Goal: Task Accomplishment & Management: Use online tool/utility

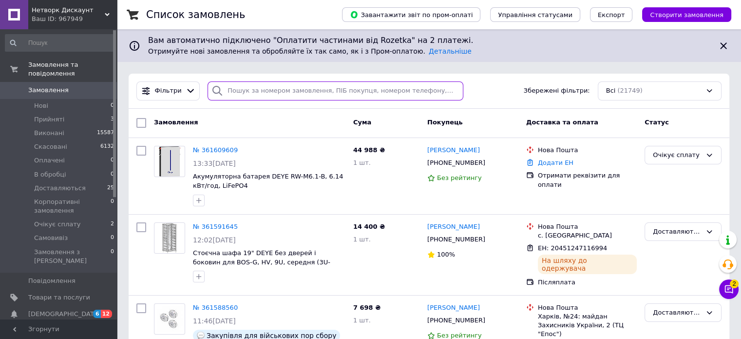
click at [269, 87] on input "search" at bounding box center [336, 90] width 256 height 19
paste input "361591645"
type input "361591645"
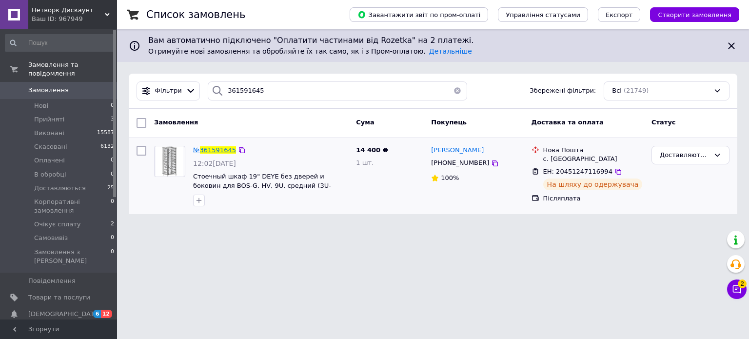
click at [208, 149] on span "361591645" at bounding box center [218, 149] width 36 height 7
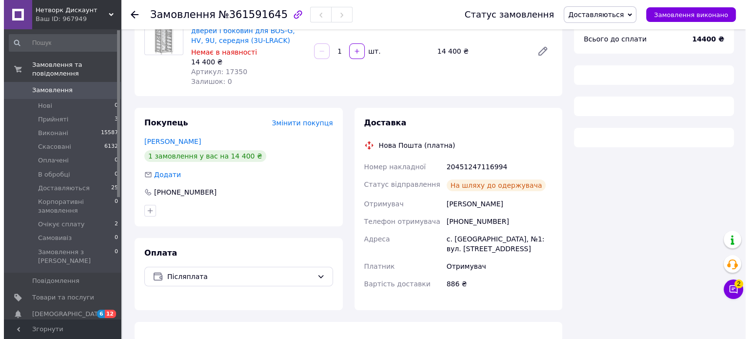
scroll to position [97, 0]
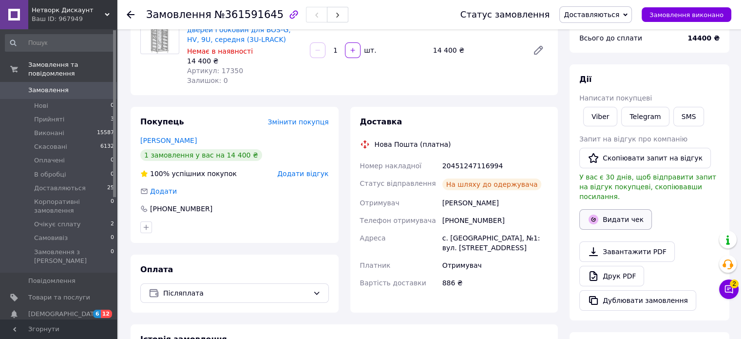
click at [605, 209] on button "Видати чек" at bounding box center [615, 219] width 73 height 20
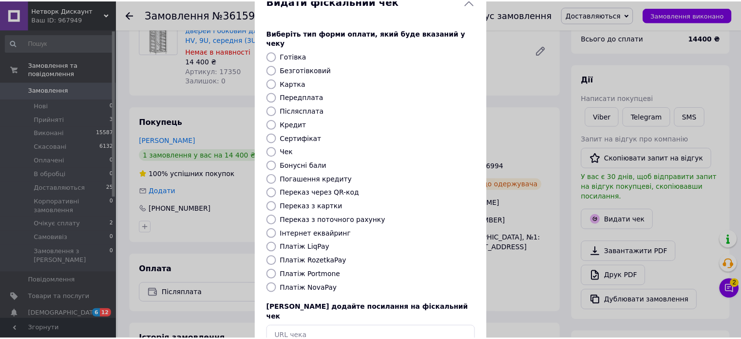
scroll to position [79, 0]
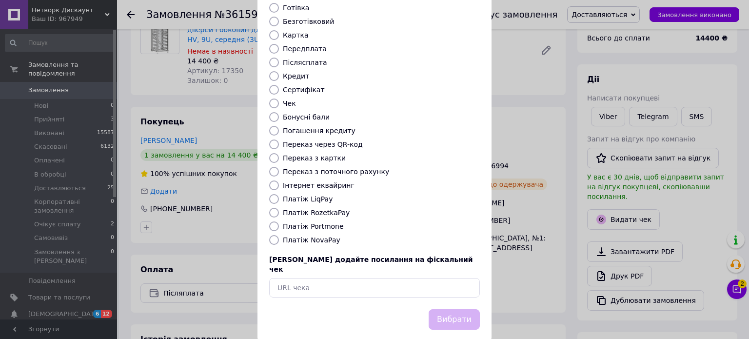
click at [315, 236] on label "Платіж NovaPay" at bounding box center [312, 240] width 58 height 8
click at [279, 235] on input "Платіж NovaPay" at bounding box center [274, 240] width 10 height 10
radio input "true"
click at [436, 309] on button "Вибрати" at bounding box center [453, 319] width 51 height 21
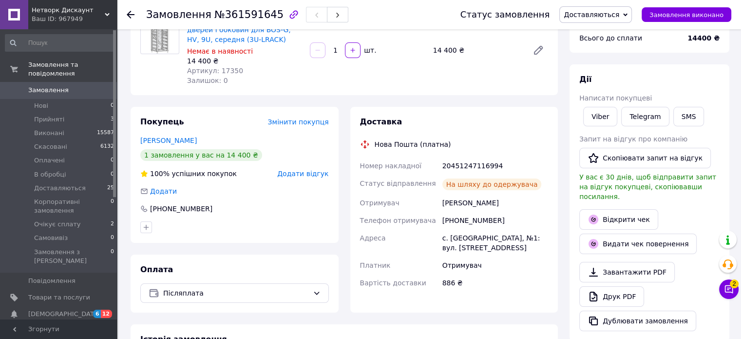
click at [132, 13] on icon at bounding box center [131, 15] width 8 height 8
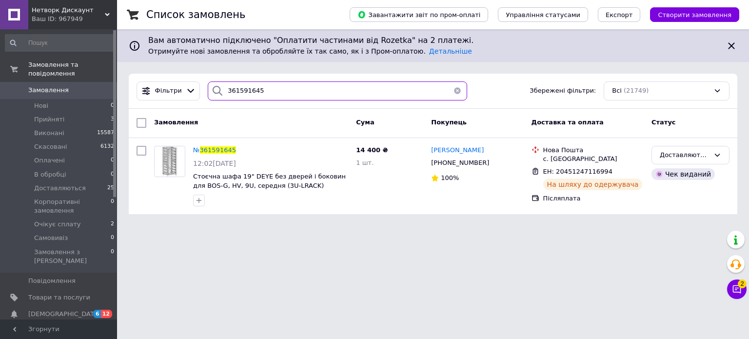
click at [273, 91] on input "361591645" at bounding box center [337, 90] width 259 height 19
paste input "68457"
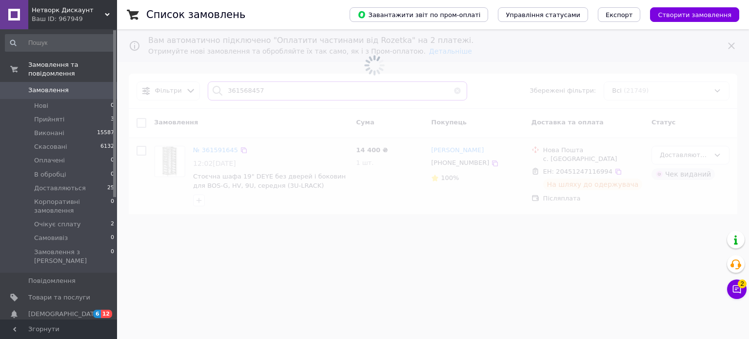
type input "361568457"
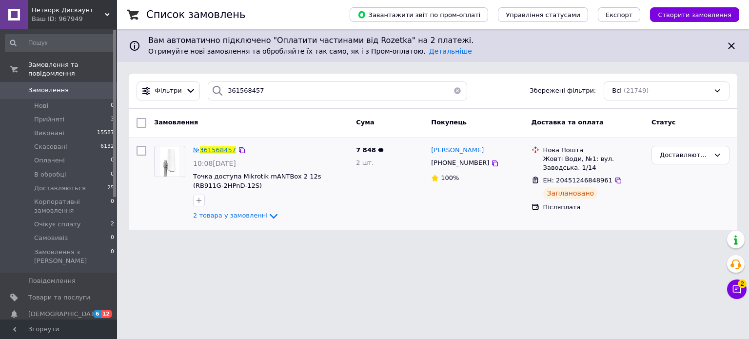
click at [215, 151] on span "361568457" at bounding box center [218, 149] width 36 height 7
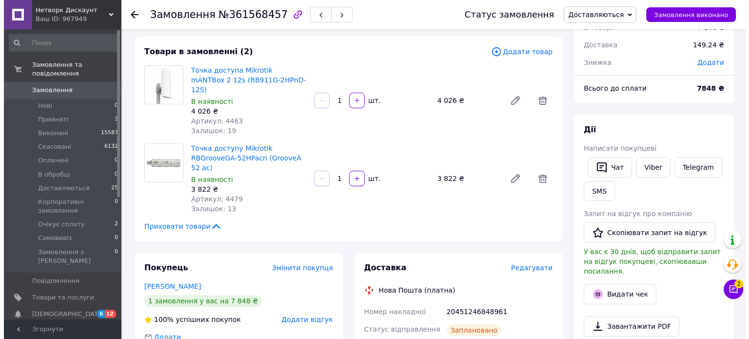
scroll to position [97, 0]
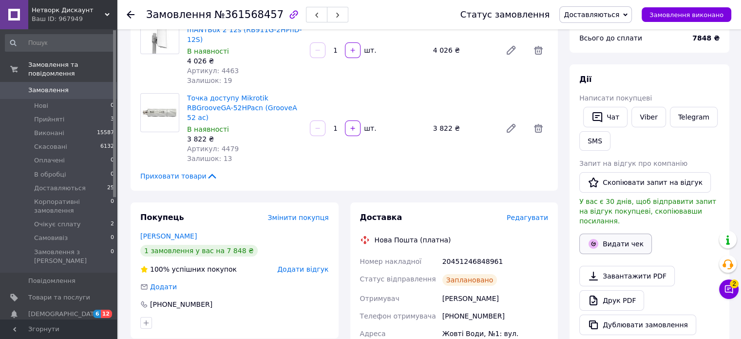
click at [622, 233] on button "Видати чек" at bounding box center [615, 243] width 73 height 20
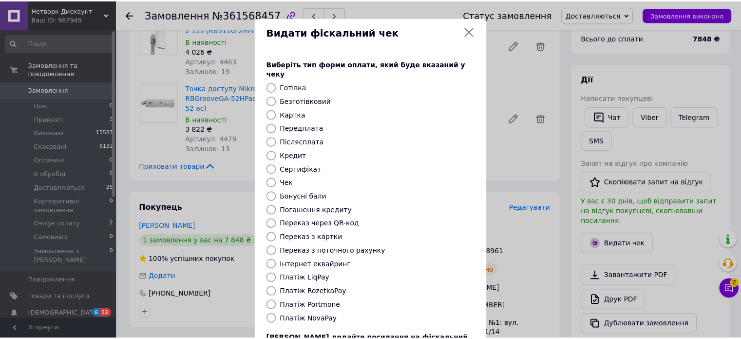
scroll to position [79, 0]
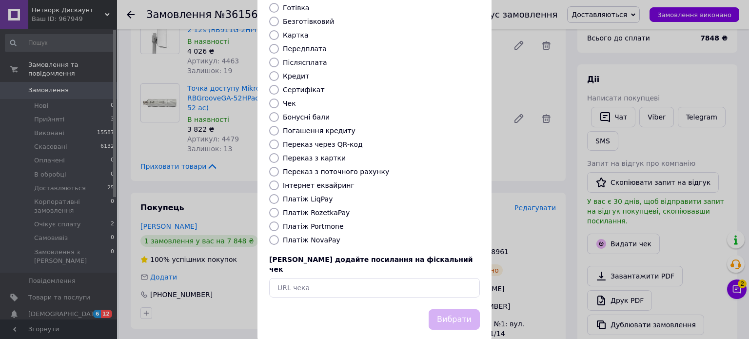
click at [294, 236] on label "Платіж NovaPay" at bounding box center [312, 240] width 58 height 8
click at [279, 235] on input "Платіж NovaPay" at bounding box center [274, 240] width 10 height 10
radio input "true"
click at [449, 309] on button "Вибрати" at bounding box center [453, 319] width 51 height 21
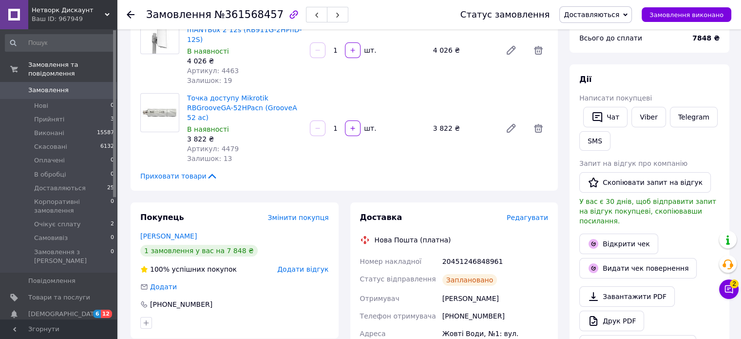
click at [132, 18] on div at bounding box center [131, 15] width 8 height 10
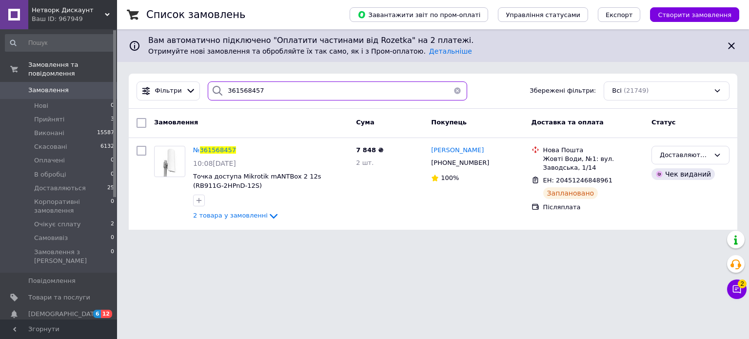
click at [269, 92] on input "361568457" at bounding box center [337, 90] width 259 height 19
paste input "267922"
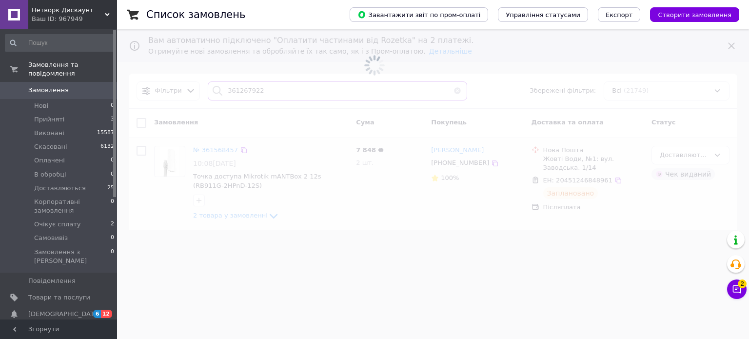
type input "361267922"
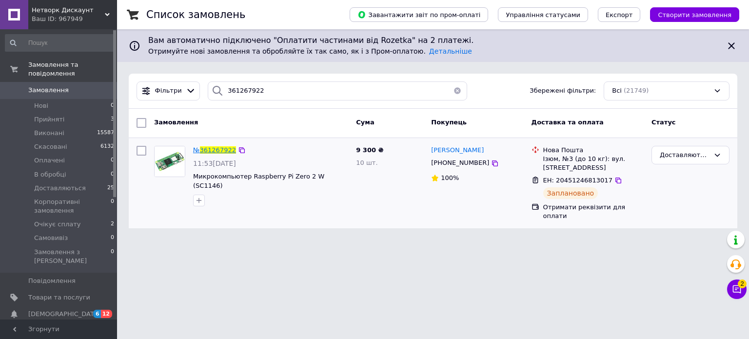
click at [214, 149] on span "361267922" at bounding box center [218, 149] width 36 height 7
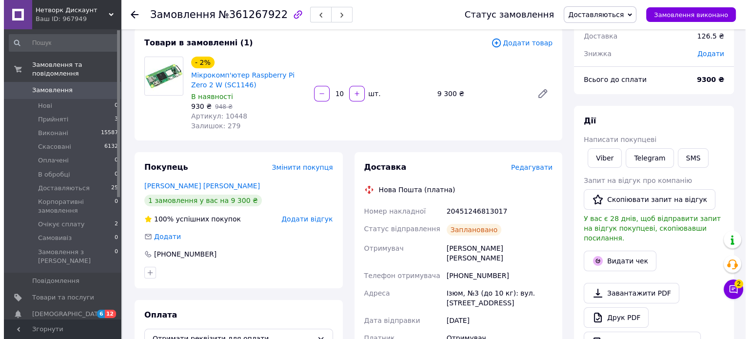
scroll to position [97, 0]
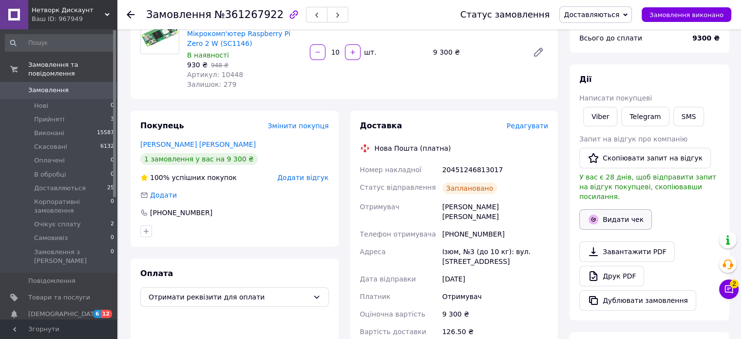
click at [624, 210] on button "Видати чек" at bounding box center [615, 219] width 73 height 20
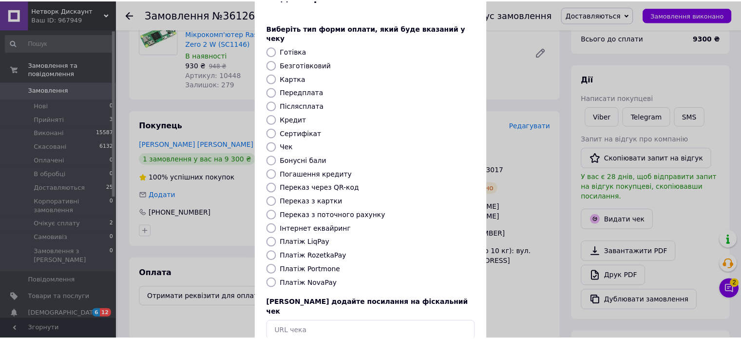
scroll to position [79, 0]
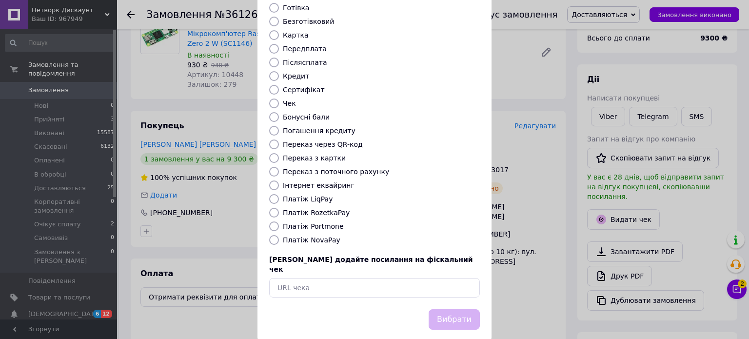
click at [296, 236] on label "Платіж NovaPay" at bounding box center [312, 240] width 58 height 8
click at [279, 235] on input "Платіж NovaPay" at bounding box center [274, 240] width 10 height 10
radio input "true"
click at [461, 309] on button "Вибрати" at bounding box center [453, 319] width 51 height 21
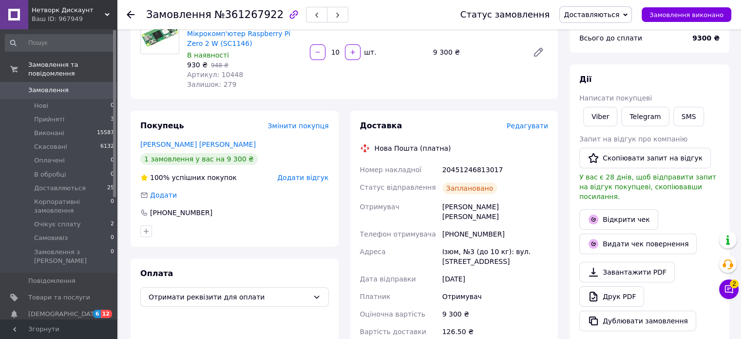
click at [132, 15] on use at bounding box center [131, 15] width 8 height 8
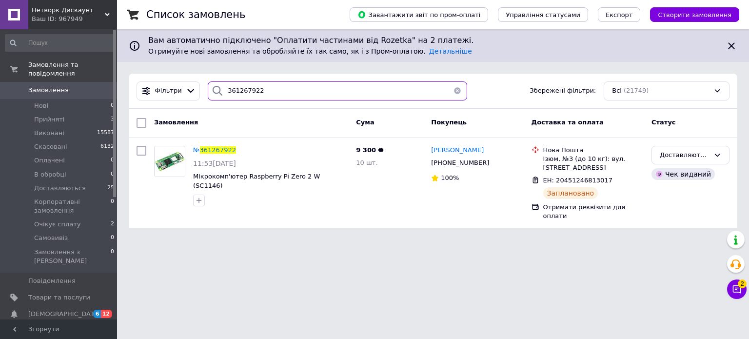
click at [292, 92] on input "361267922" at bounding box center [337, 90] width 259 height 19
paste input "500595"
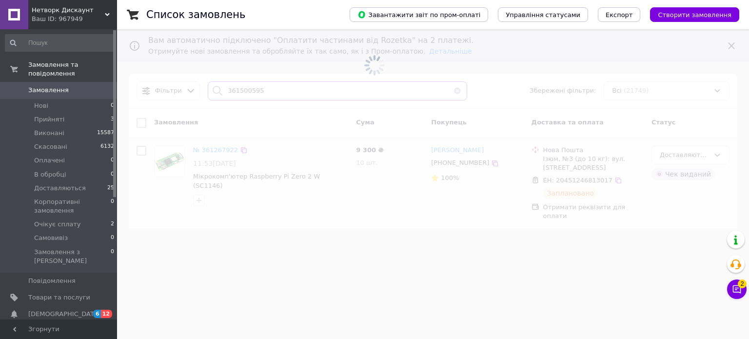
type input "361500595"
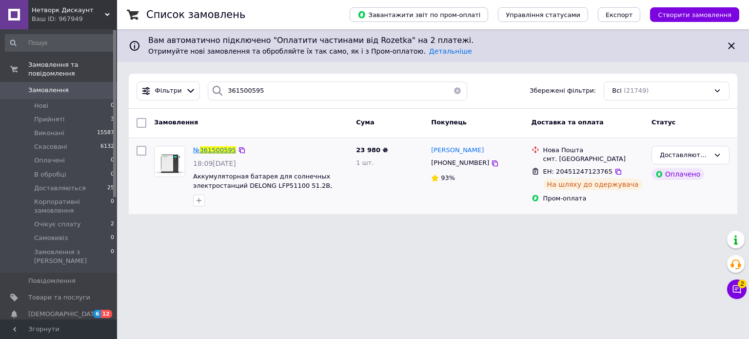
click at [211, 148] on span "361500595" at bounding box center [218, 149] width 36 height 7
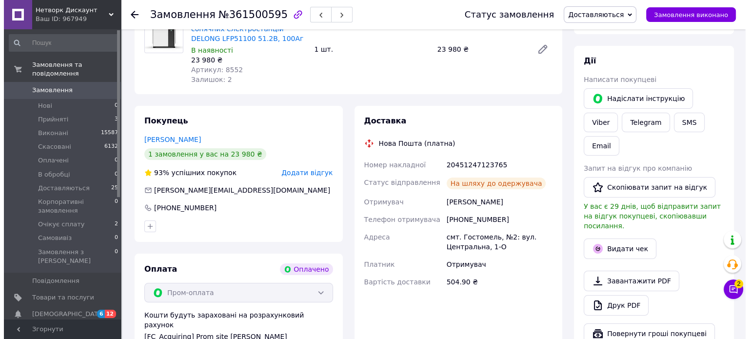
scroll to position [12, 0]
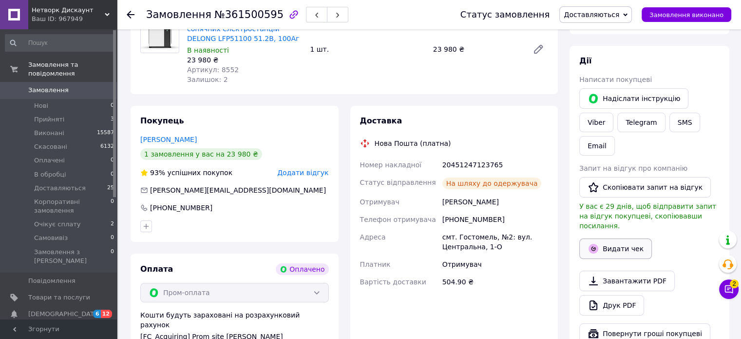
click at [623, 238] on button "Видати чек" at bounding box center [615, 248] width 73 height 20
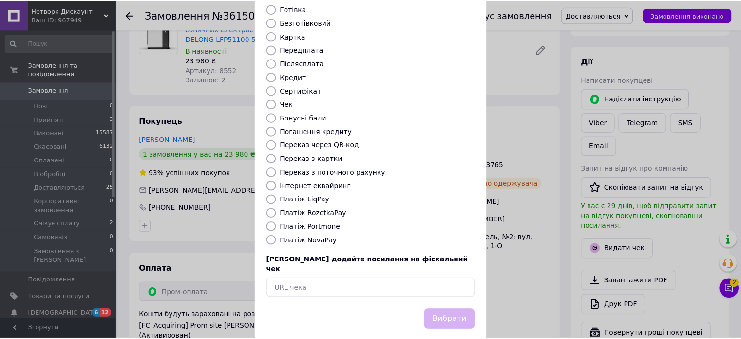
scroll to position [79, 0]
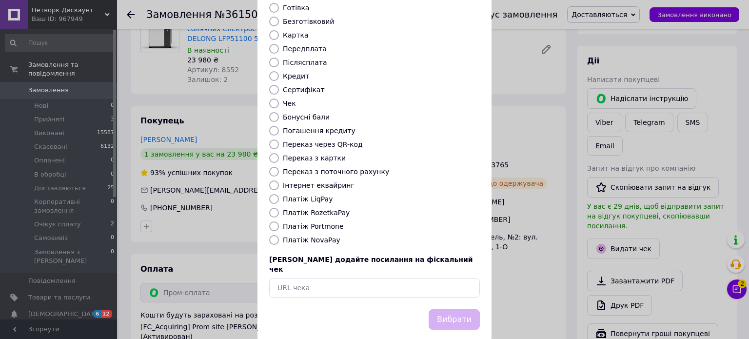
click at [308, 234] on div "Виберіть тип форми оплати, який буде вказаний у чеку Готівка Безготівковий Карт…" at bounding box center [374, 138] width 234 height 341
click at [319, 236] on label "Платіж NovaPay" at bounding box center [312, 240] width 58 height 8
click at [279, 235] on input "Платіж NovaPay" at bounding box center [274, 240] width 10 height 10
radio input "true"
click at [444, 309] on button "Вибрати" at bounding box center [453, 319] width 51 height 21
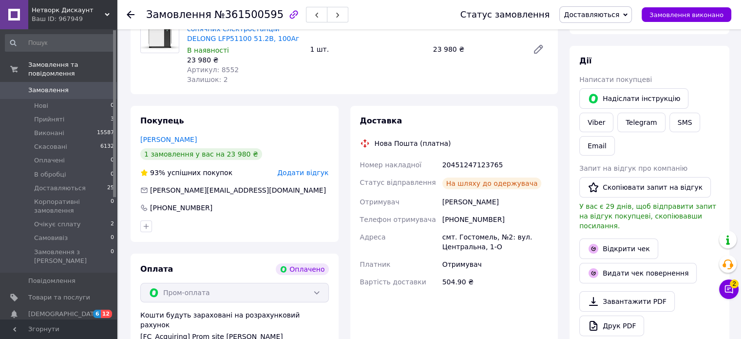
click at [131, 17] on icon at bounding box center [131, 15] width 8 height 8
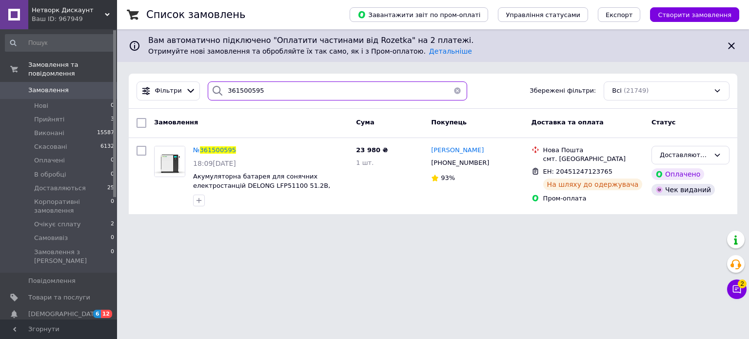
click at [275, 88] on input "361500595" at bounding box center [337, 90] width 259 height 19
paste input "492664"
type input "361492664"
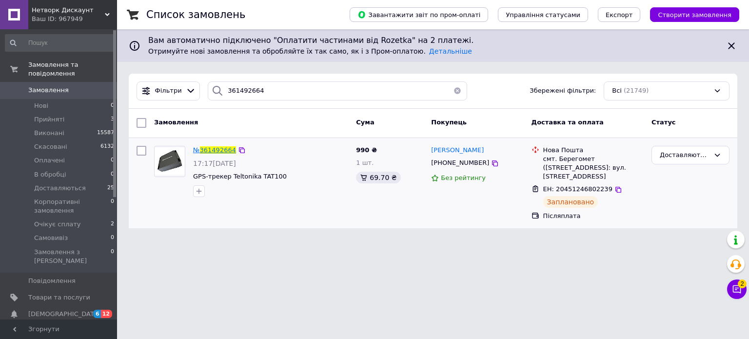
click at [203, 150] on span "361492664" at bounding box center [218, 149] width 36 height 7
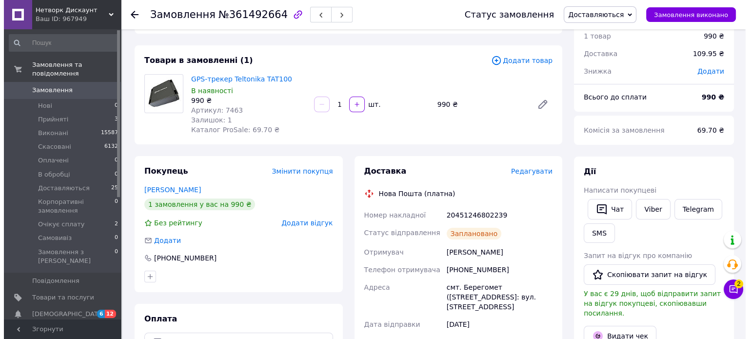
scroll to position [146, 0]
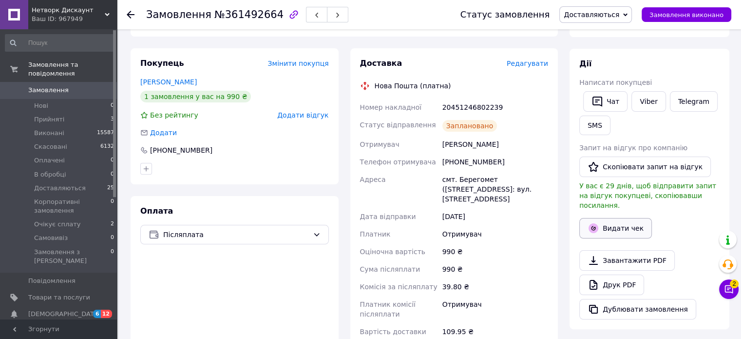
click at [608, 218] on button "Видати чек" at bounding box center [615, 228] width 73 height 20
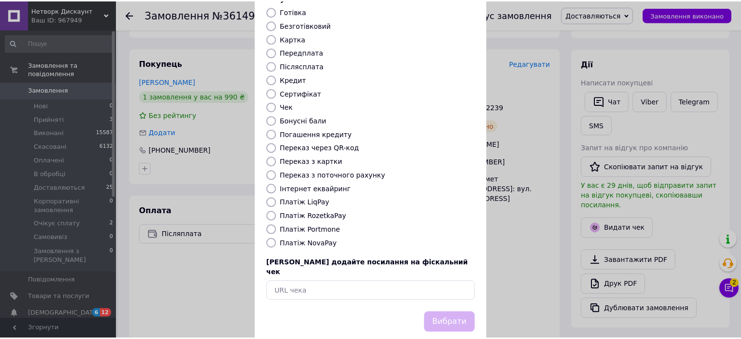
scroll to position [79, 0]
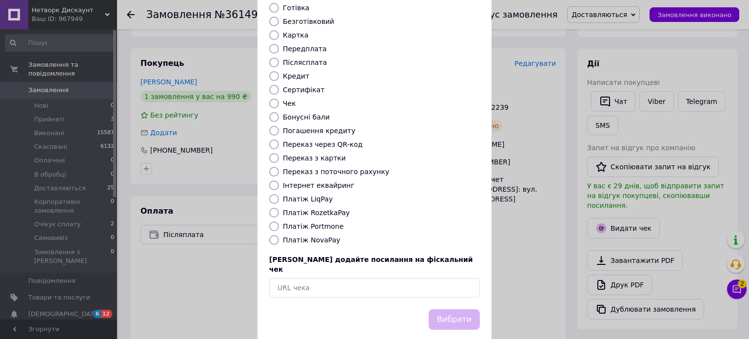
click at [303, 236] on label "Платіж NovaPay" at bounding box center [312, 240] width 58 height 8
click at [279, 235] on input "Платіж NovaPay" at bounding box center [274, 240] width 10 height 10
radio input "true"
click at [450, 309] on button "Вибрати" at bounding box center [453, 319] width 51 height 21
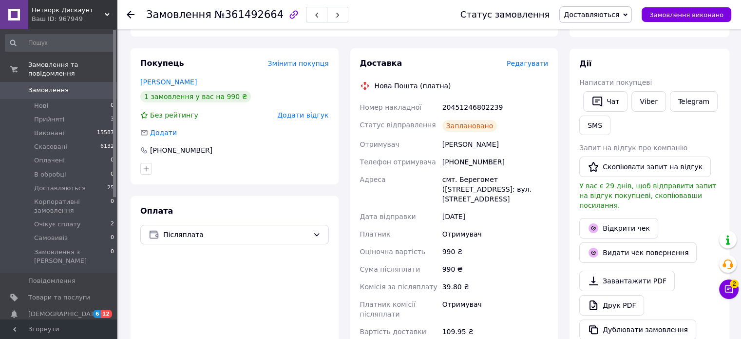
click at [131, 13] on icon at bounding box center [131, 15] width 8 height 8
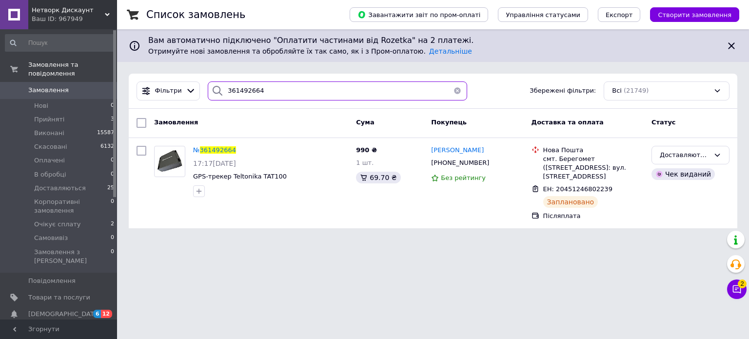
click at [295, 84] on input "361492664" at bounding box center [337, 90] width 259 height 19
click at [295, 87] on input "361492664" at bounding box center [337, 90] width 259 height 19
paste input "509580"
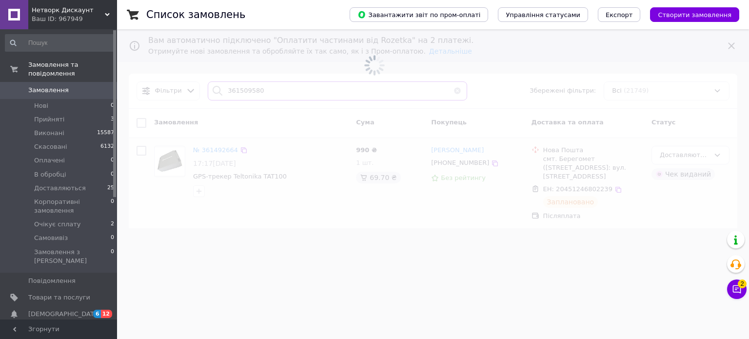
type input "361509580"
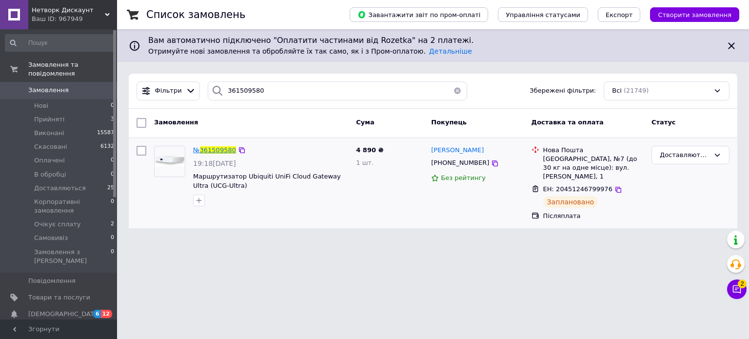
click at [222, 150] on span "361509580" at bounding box center [218, 149] width 36 height 7
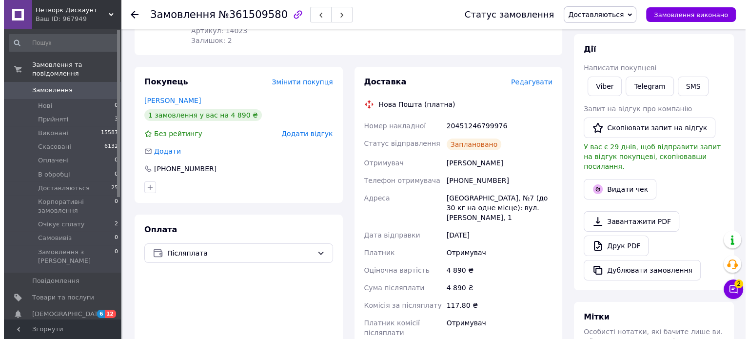
scroll to position [146, 0]
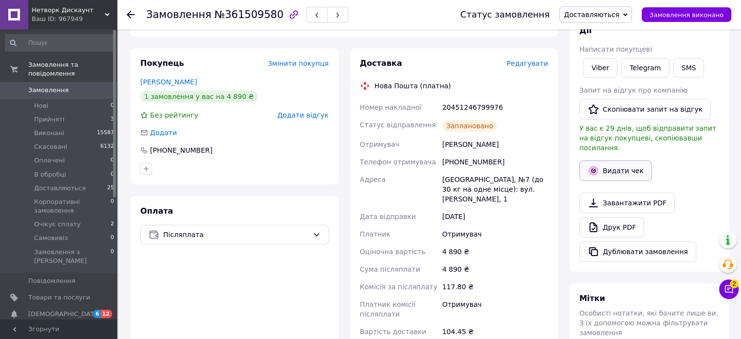
click at [613, 160] on button "Видати чек" at bounding box center [615, 170] width 73 height 20
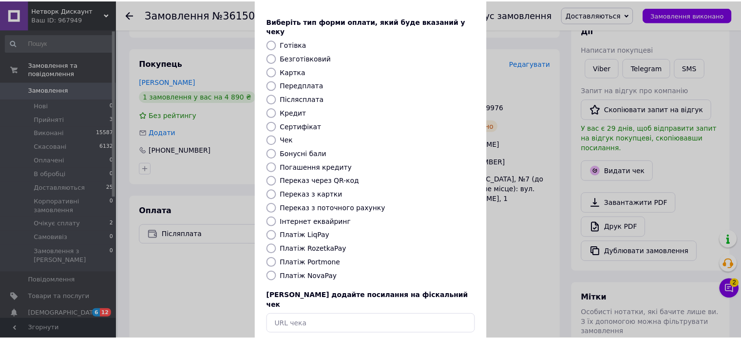
scroll to position [79, 0]
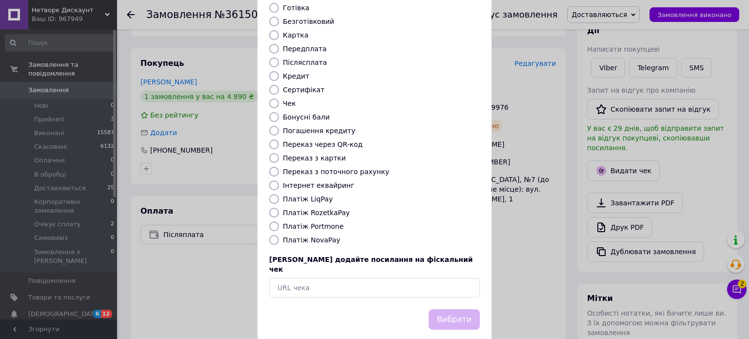
click at [315, 236] on label "Платіж NovaPay" at bounding box center [312, 240] width 58 height 8
click at [279, 235] on input "Платіж NovaPay" at bounding box center [274, 240] width 10 height 10
radio input "true"
click at [456, 309] on button "Вибрати" at bounding box center [453, 319] width 51 height 21
